Goal: Navigation & Orientation: Find specific page/section

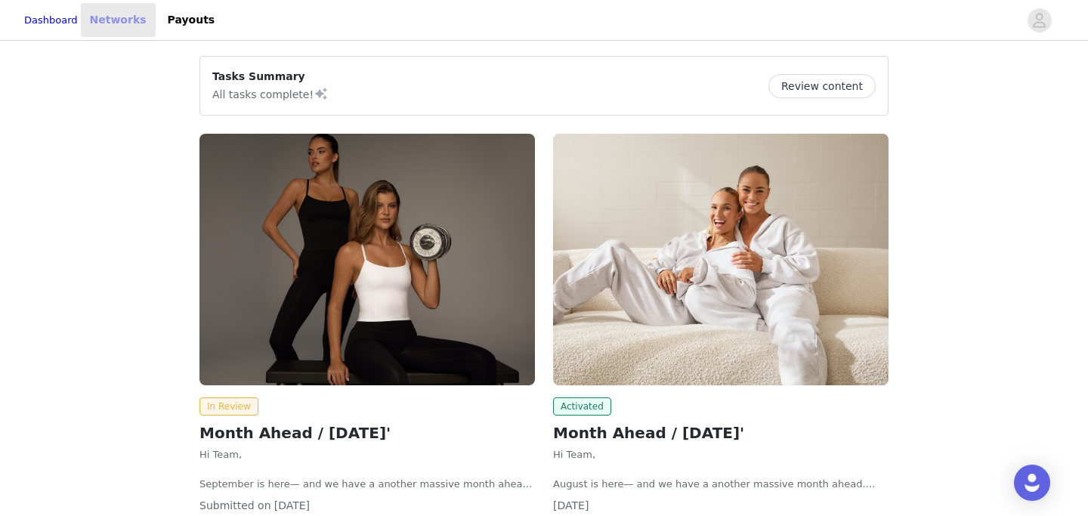
click at [155, 16] on link "Networks" at bounding box center [118, 20] width 75 height 34
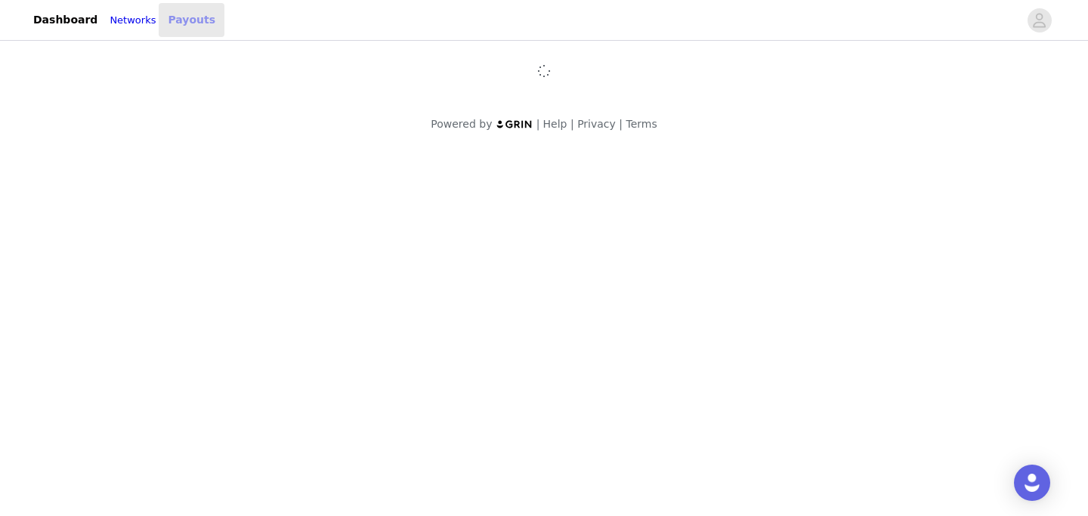
click at [213, 23] on link "Payouts" at bounding box center [192, 20] width 66 height 34
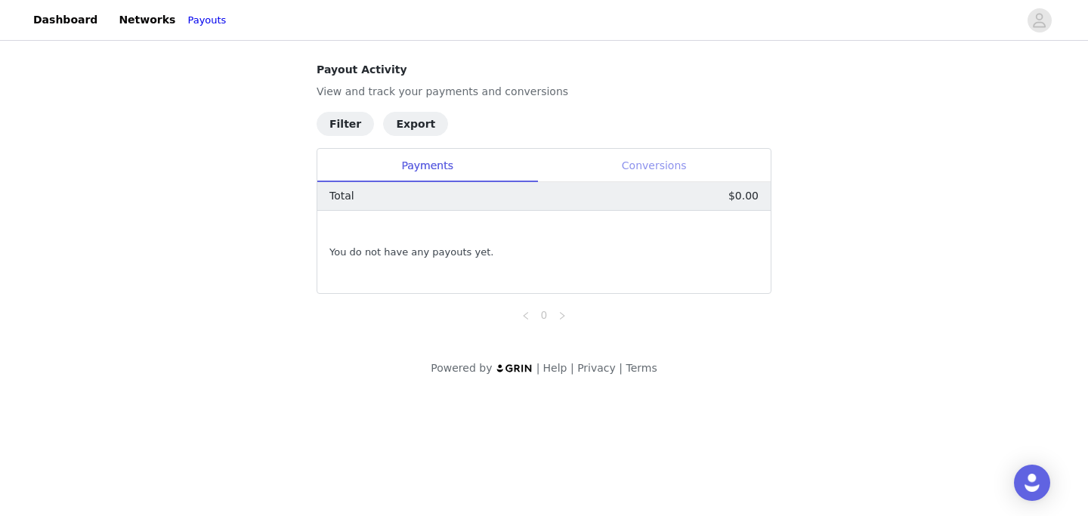
click at [651, 167] on div "Conversions" at bounding box center [653, 166] width 233 height 34
click at [455, 169] on div "Payments" at bounding box center [427, 166] width 220 height 34
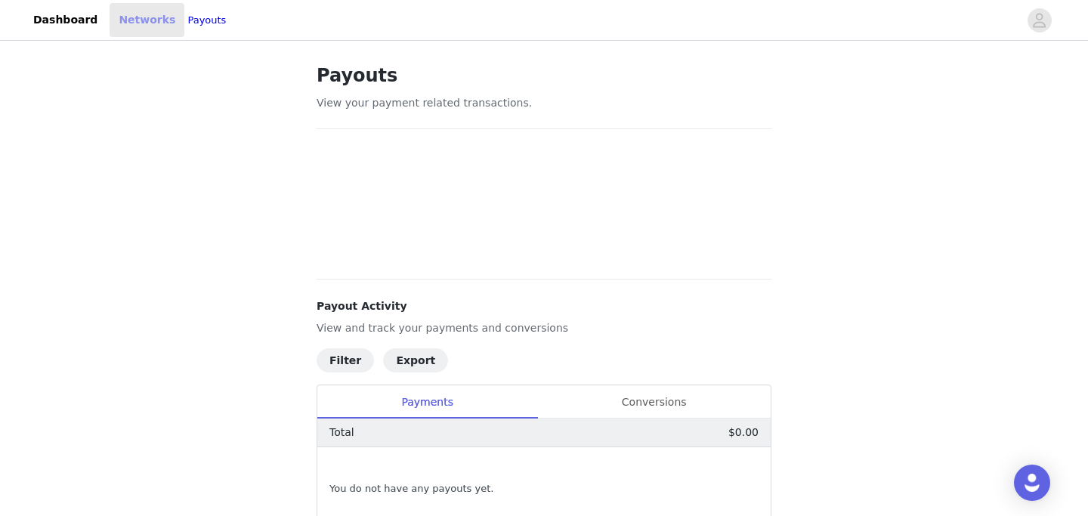
click at [143, 26] on link "Networks" at bounding box center [147, 20] width 75 height 34
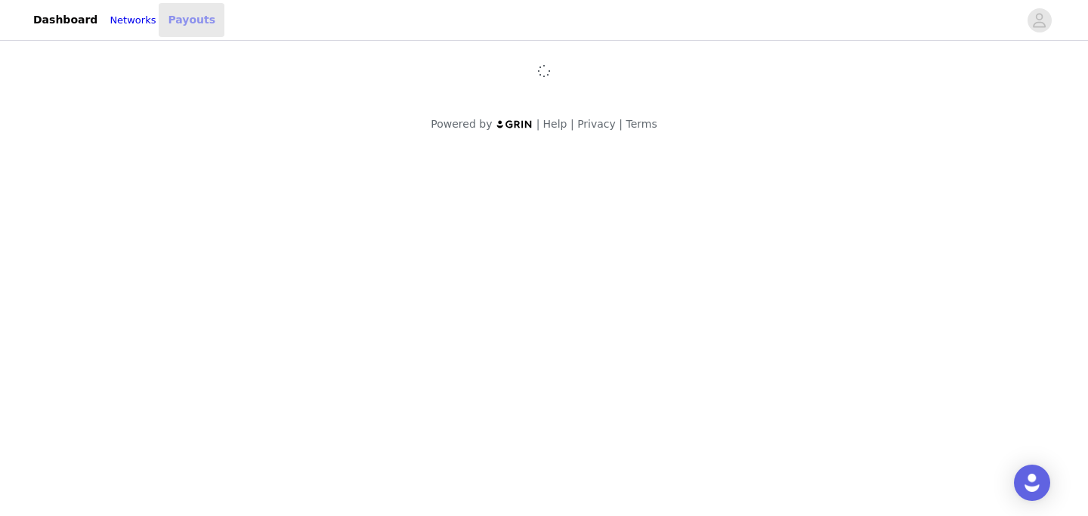
click at [205, 18] on link "Payouts" at bounding box center [192, 20] width 66 height 34
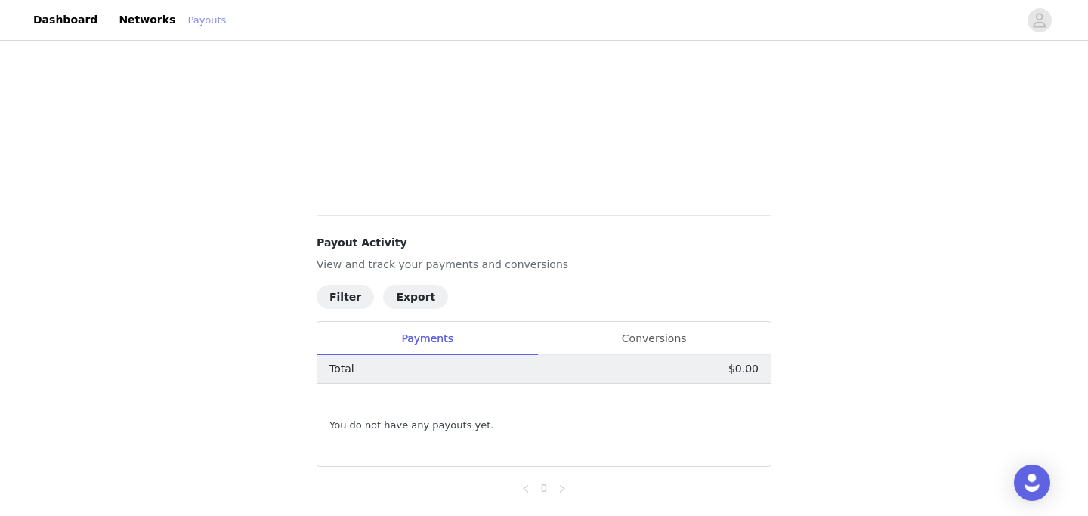
scroll to position [460, 0]
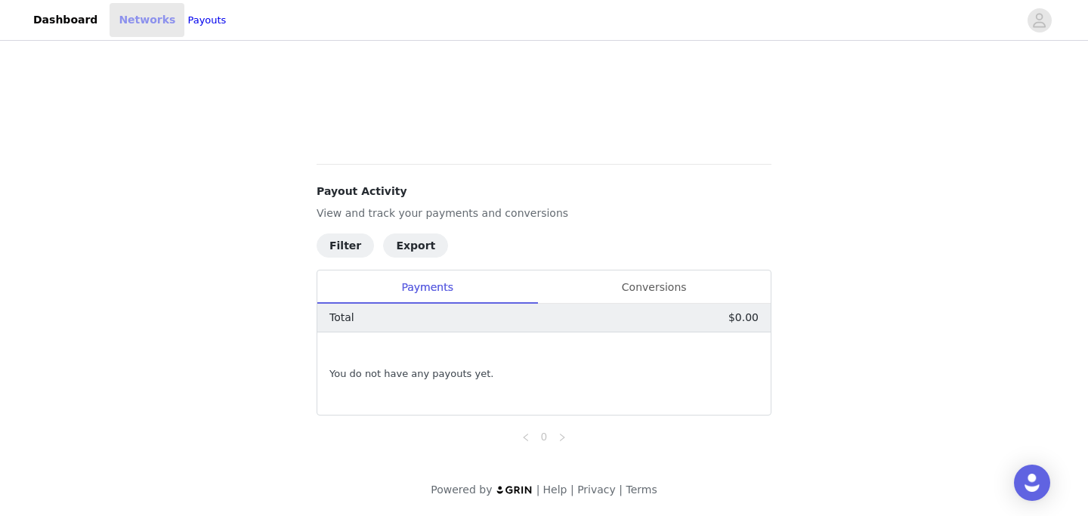
click at [140, 20] on link "Networks" at bounding box center [147, 20] width 75 height 34
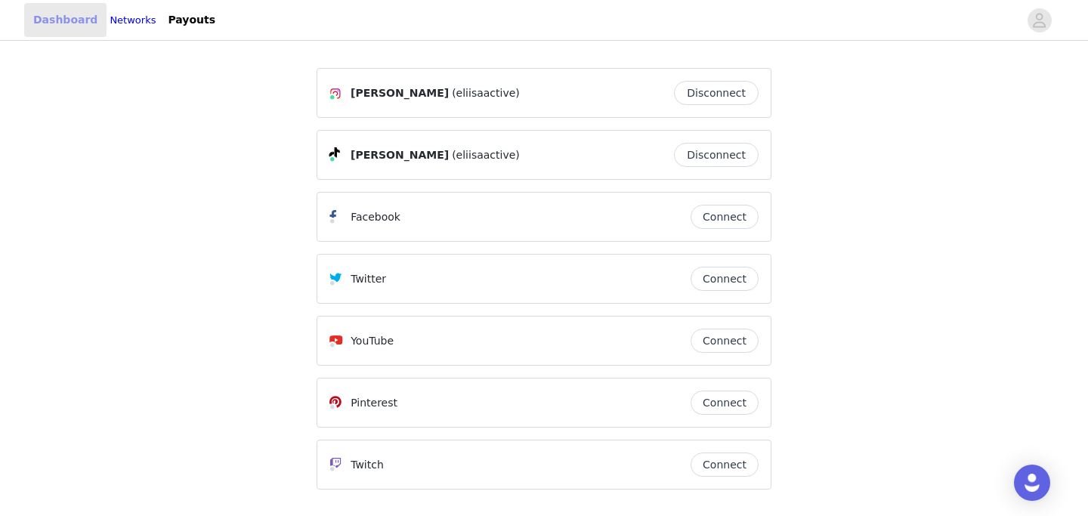
click at [66, 23] on link "Dashboard" at bounding box center [65, 20] width 82 height 34
